Goal: Task Accomplishment & Management: Use online tool/utility

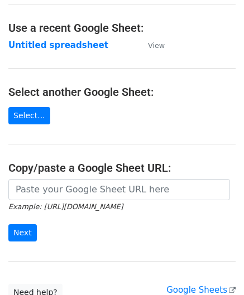
scroll to position [56, 0]
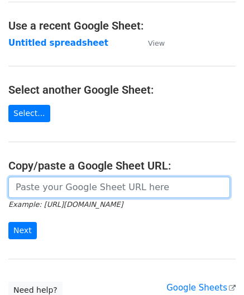
click at [71, 191] on input "url" at bounding box center [118, 187] width 221 height 21
paste input "[URL][DOMAIN_NAME]"
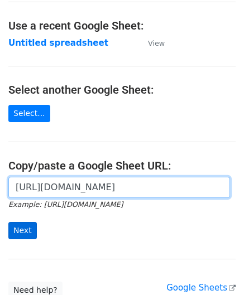
type input "[URL][DOMAIN_NAME]"
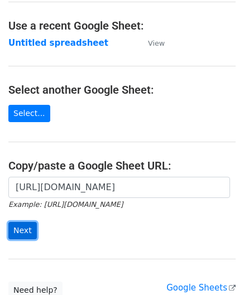
click at [25, 227] on input "Next" at bounding box center [22, 230] width 28 height 17
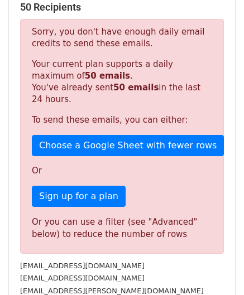
scroll to position [377, 0]
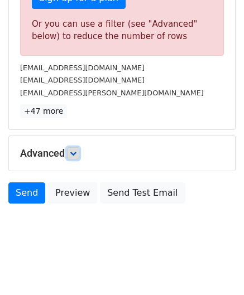
click at [73, 151] on icon at bounding box center [73, 153] width 7 height 7
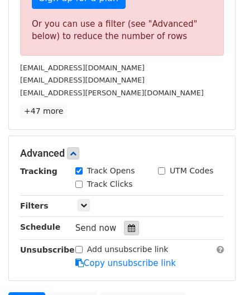
click at [128, 226] on icon at bounding box center [131, 228] width 7 height 8
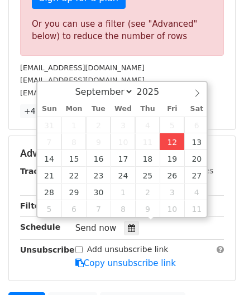
type input "2025-09-12 12:00"
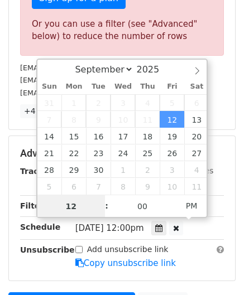
scroll to position [0, 0]
paste input "0"
type input "10"
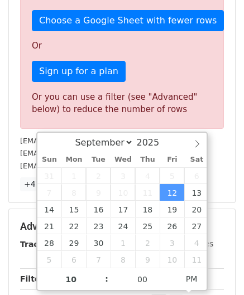
type input "2025-09-12 22:00"
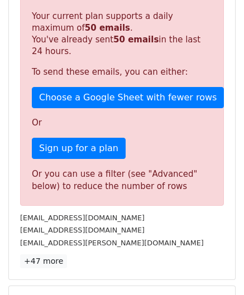
scroll to position [512, 0]
